Goal: Task Accomplishment & Management: Manage account settings

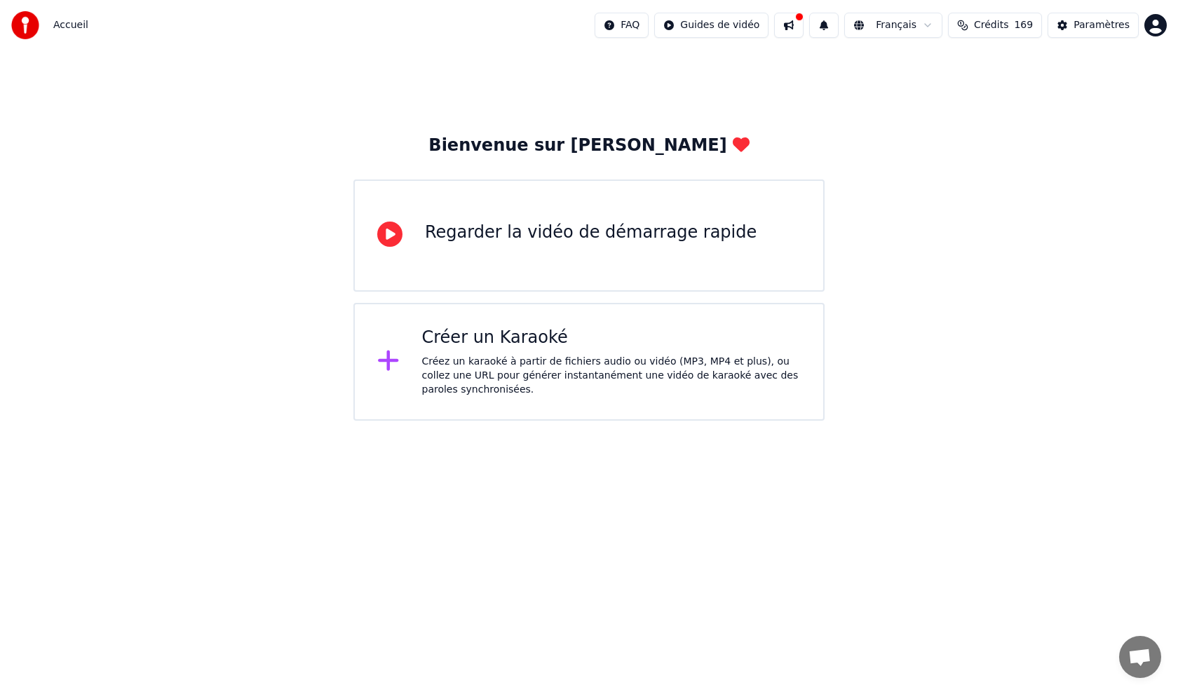
click at [1009, 27] on span "Crédits" at bounding box center [991, 25] width 34 height 14
click at [804, 26] on button at bounding box center [788, 25] width 29 height 25
